Goal: Communication & Community: Ask a question

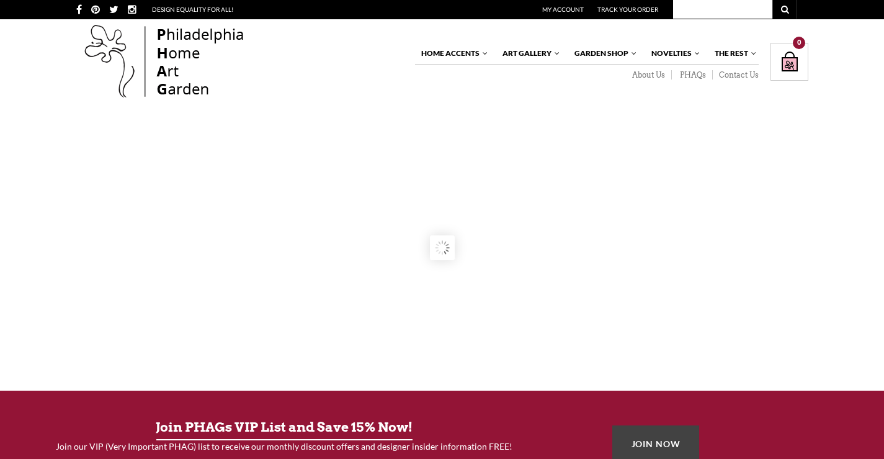
click at [751, 69] on div "About Us PHAQs Contact Us" at bounding box center [587, 74] width 344 height 19
click at [742, 76] on link "Contact Us" at bounding box center [736, 75] width 46 height 10
click at [741, 76] on link "Contact Us" at bounding box center [736, 75] width 46 height 10
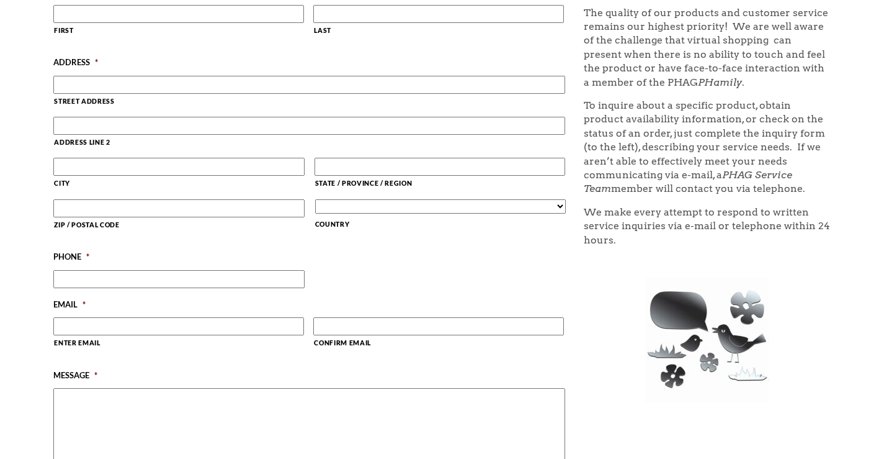
scroll to position [496, 0]
drag, startPoint x: 205, startPoint y: 215, endPoint x: 205, endPoint y: 225, distance: 9.3
click at [205, 225] on span "ZIP / Postal Code" at bounding box center [181, 219] width 256 height 41
type input "55416"
type input "Carly"
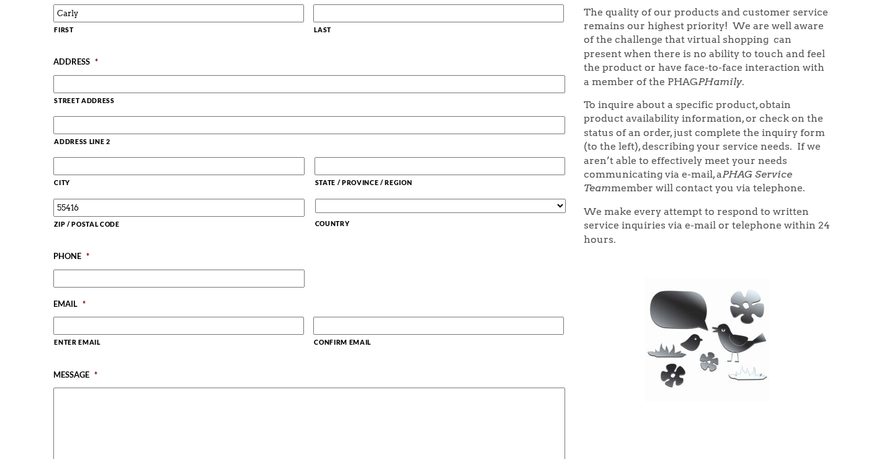
type input "Turner"
type input "3508 West 22nd Street"
type input "Minneapolis"
type input "MN"
select select "United States"
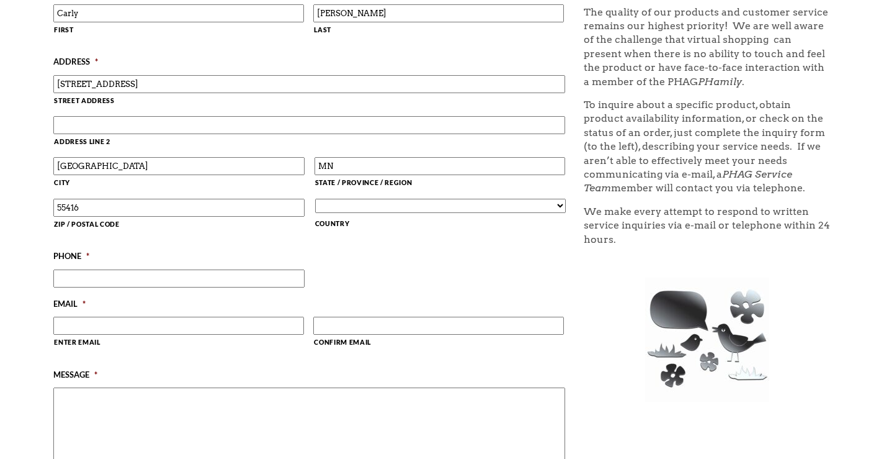
type input "2673655829"
type input "carly@thelibertyclean.com"
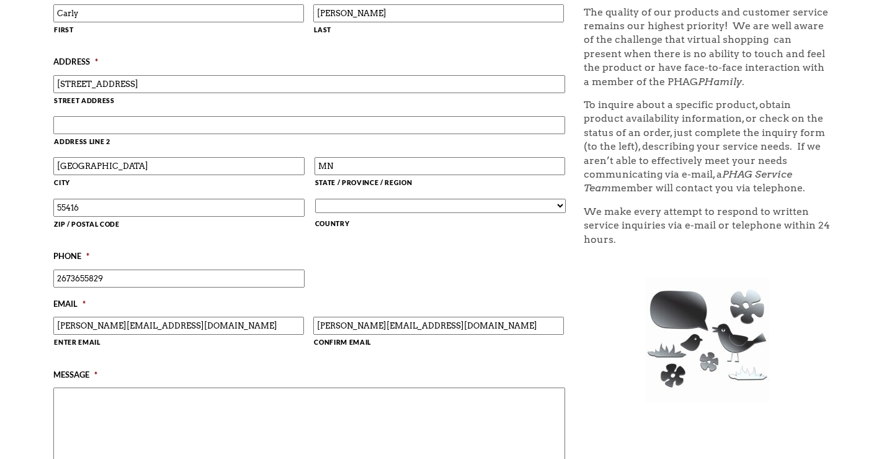
type input "(267) 365-5829"
click at [181, 413] on textarea "Message *" at bounding box center [309, 436] width 512 height 99
paste textarea "Recently I was in the neighborhood and thought I’d offer a complimentary cleani…"
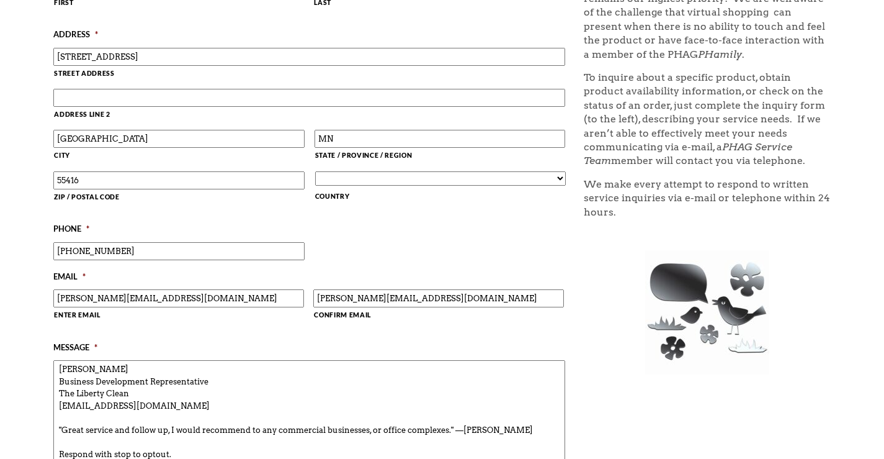
scroll to position [772, 0]
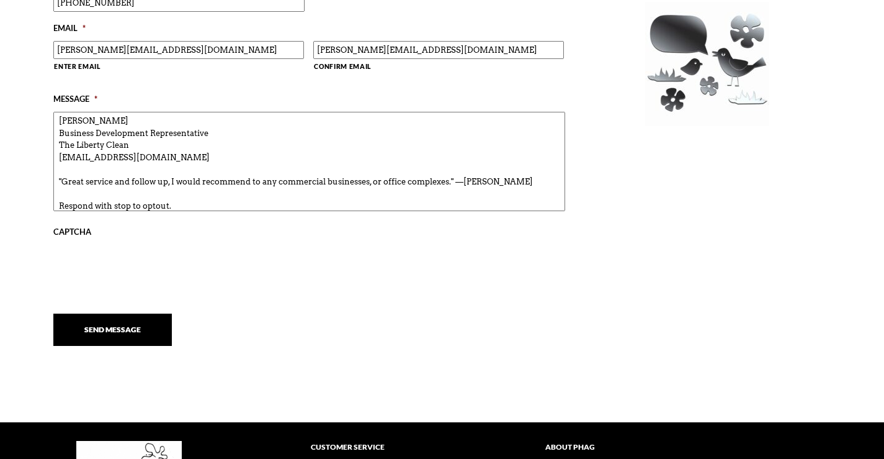
type textarea "Recently I was in the neighborhood and thought I’d offer a complimentary cleani…"
drag, startPoint x: 83, startPoint y: 326, endPoint x: 95, endPoint y: 328, distance: 11.9
click at [84, 327] on input "Send Message" at bounding box center [112, 329] width 119 height 32
click at [96, 326] on input "Send Message" at bounding box center [112, 329] width 119 height 32
